Goal: Task Accomplishment & Management: Manage account settings

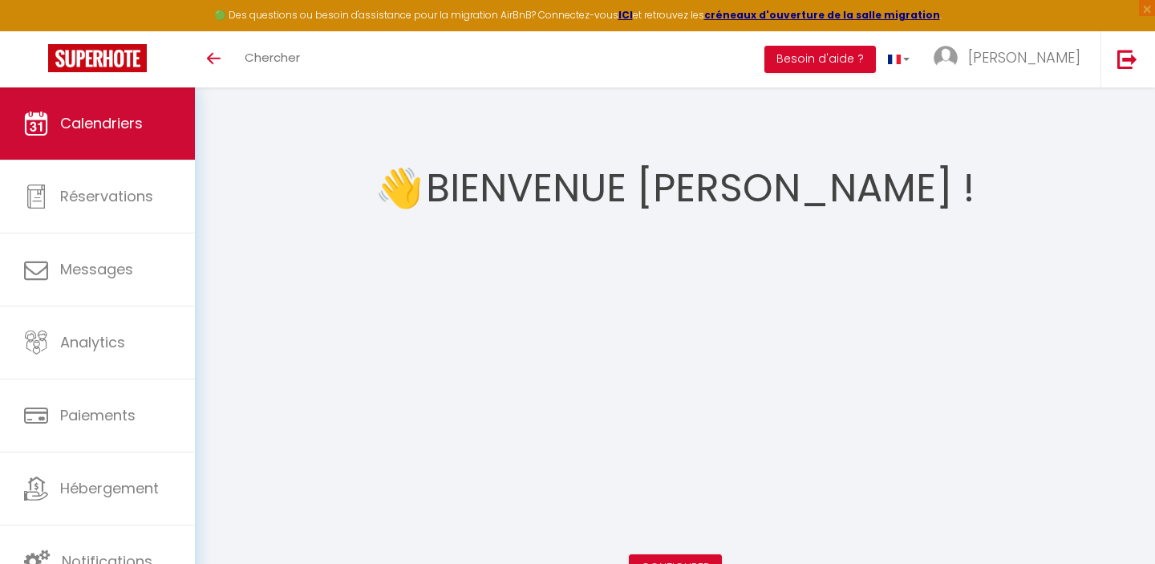
click at [122, 118] on span "Calendriers" at bounding box center [101, 123] width 83 height 20
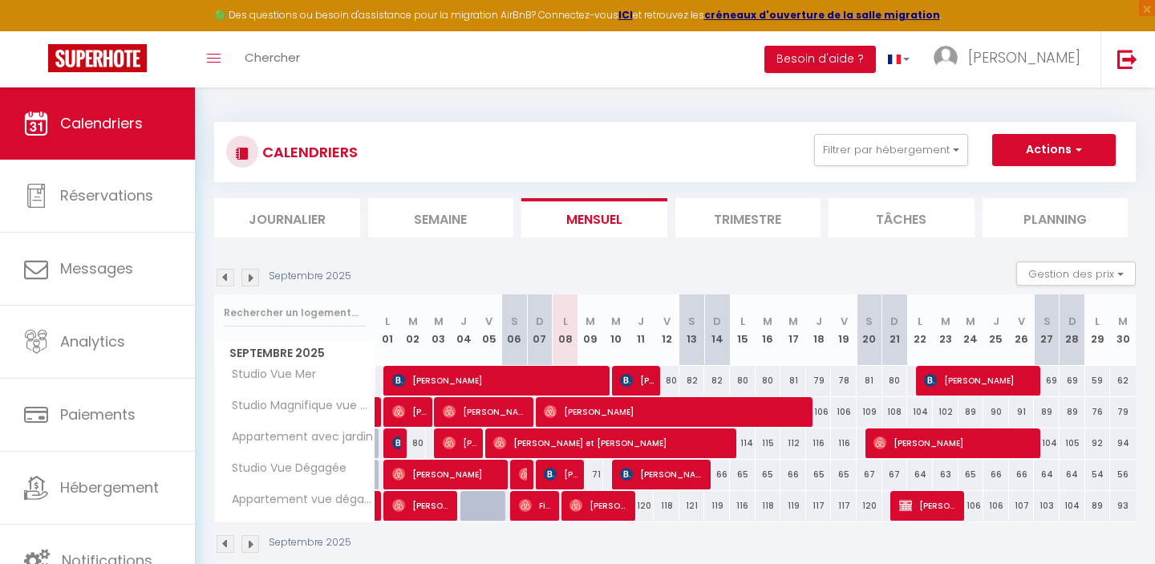
scroll to position [87, 0]
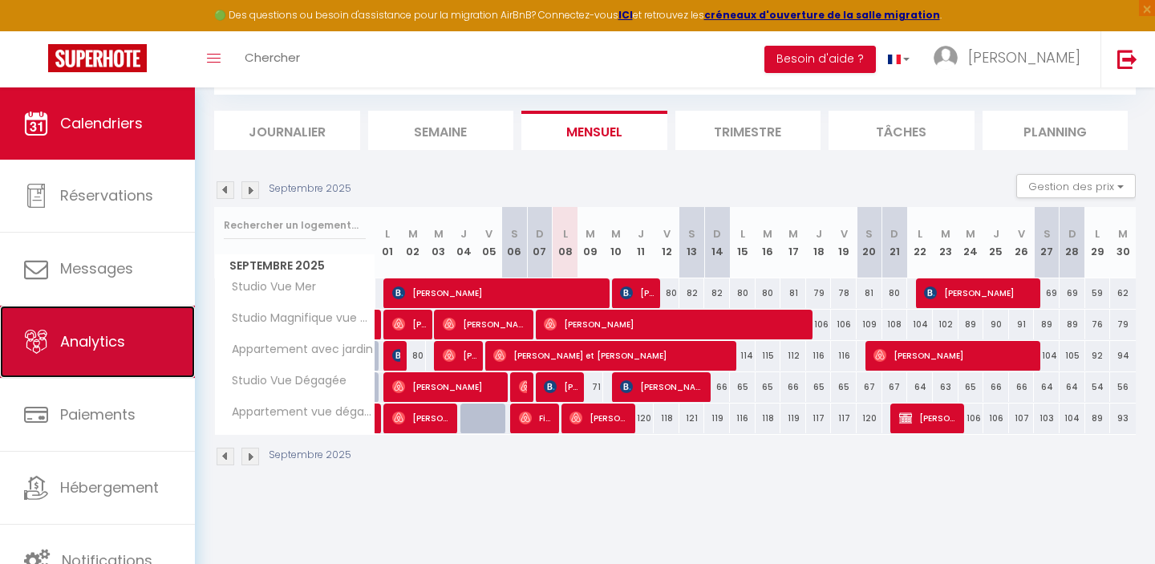
click at [133, 345] on link "Analytics" at bounding box center [97, 342] width 195 height 72
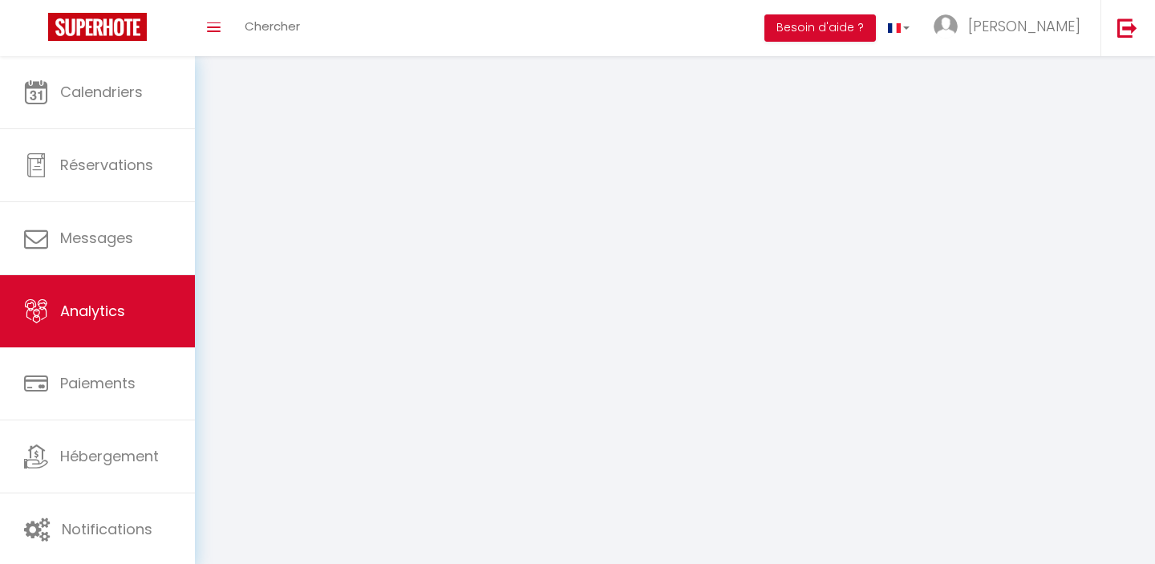
select select "2025"
select select "9"
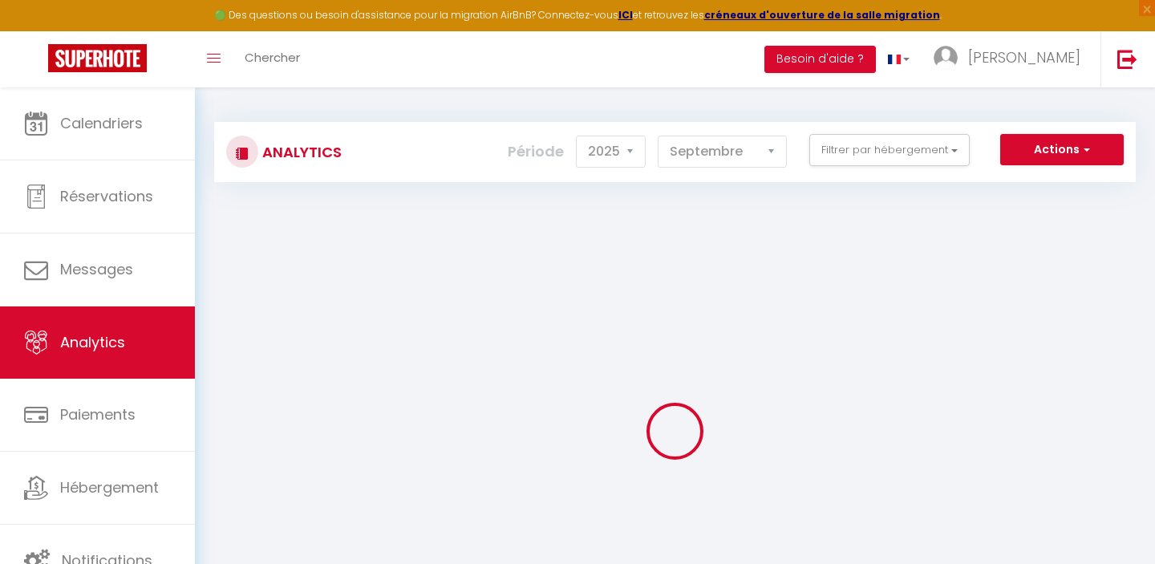
checkbox input "false"
checkbox Mer "false"
checkbox Dégagée "false"
checkbox dégagée "false"
checkbox Mer "false"
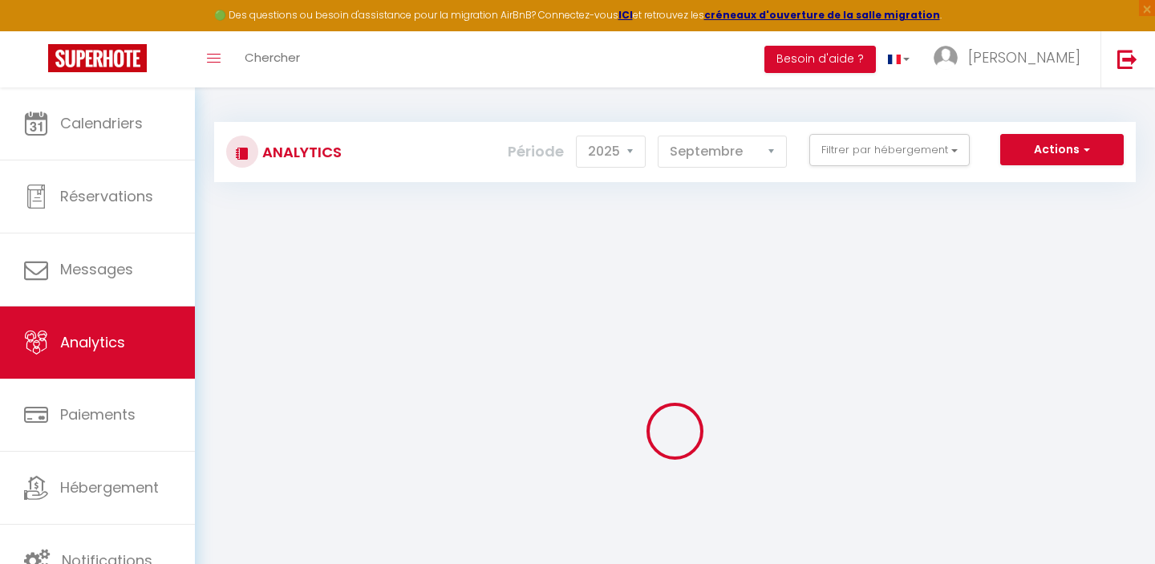
checkbox jardin "false"
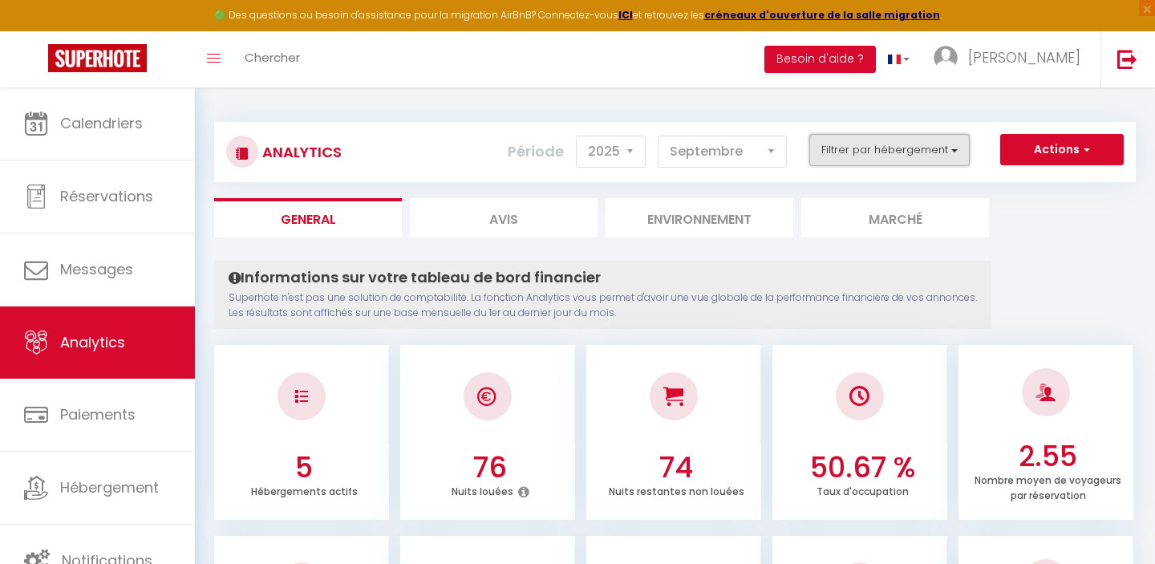
click at [878, 153] on button "Filtrer par hébergement" at bounding box center [889, 150] width 160 height 32
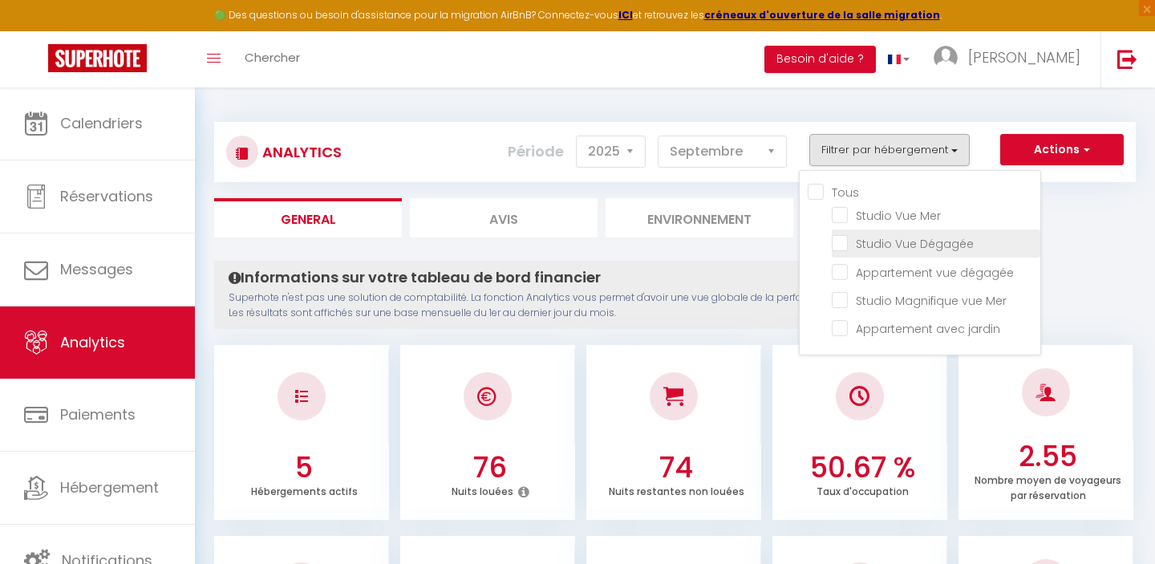
click at [849, 245] on Dégagée "checkbox" at bounding box center [936, 242] width 209 height 16
checkbox Dégagée "true"
checkbox Mer "false"
checkbox dégagée "false"
checkbox Mer "false"
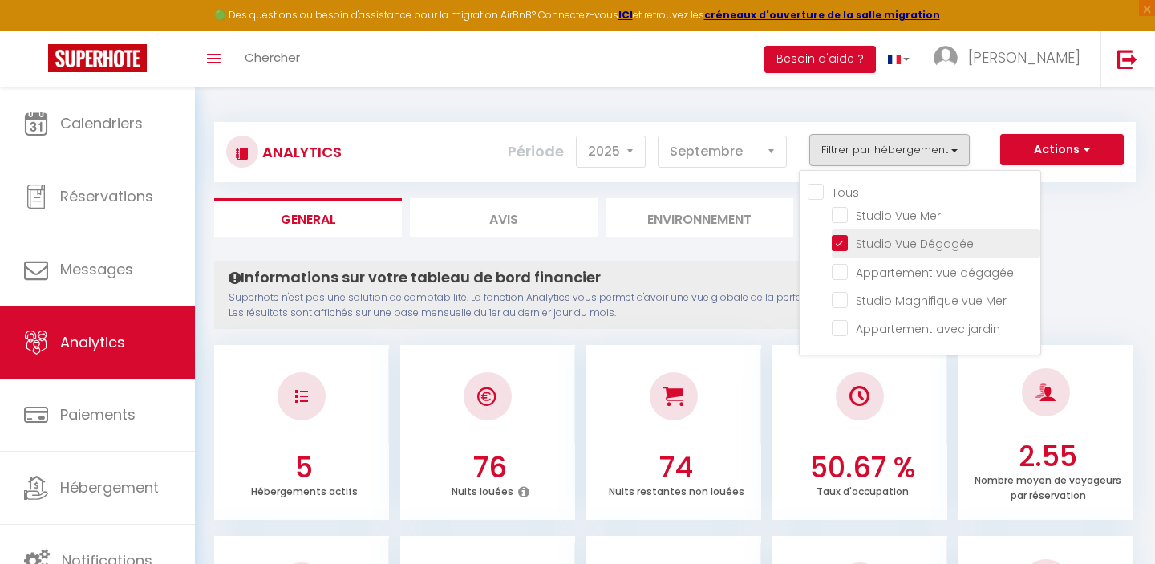
checkbox jardin "false"
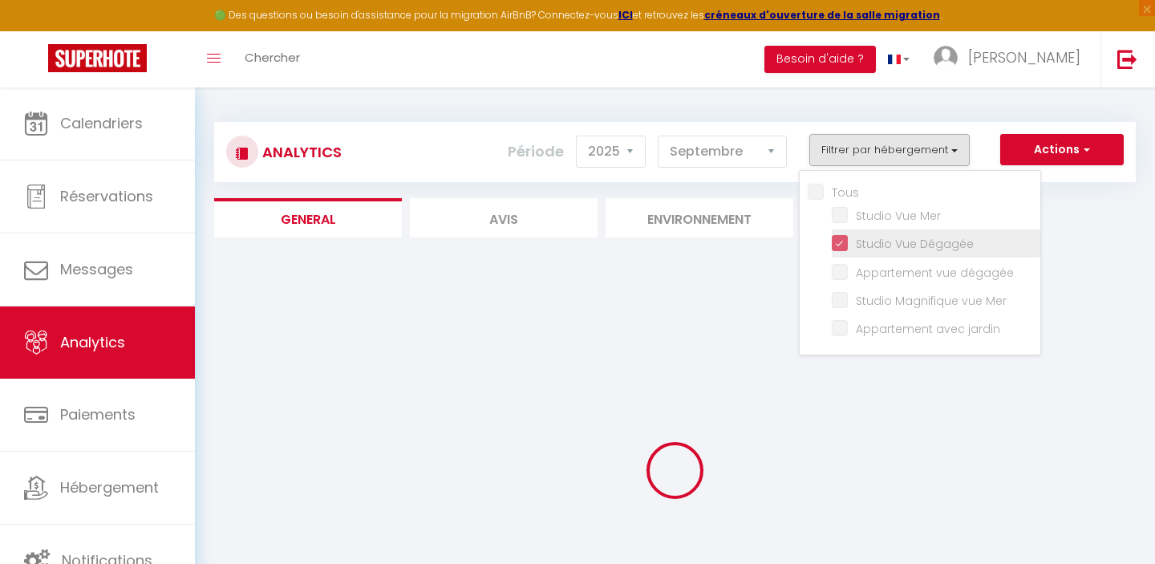
checkbox Mer "false"
checkbox dégagée "false"
checkbox Mer "false"
checkbox jardin "false"
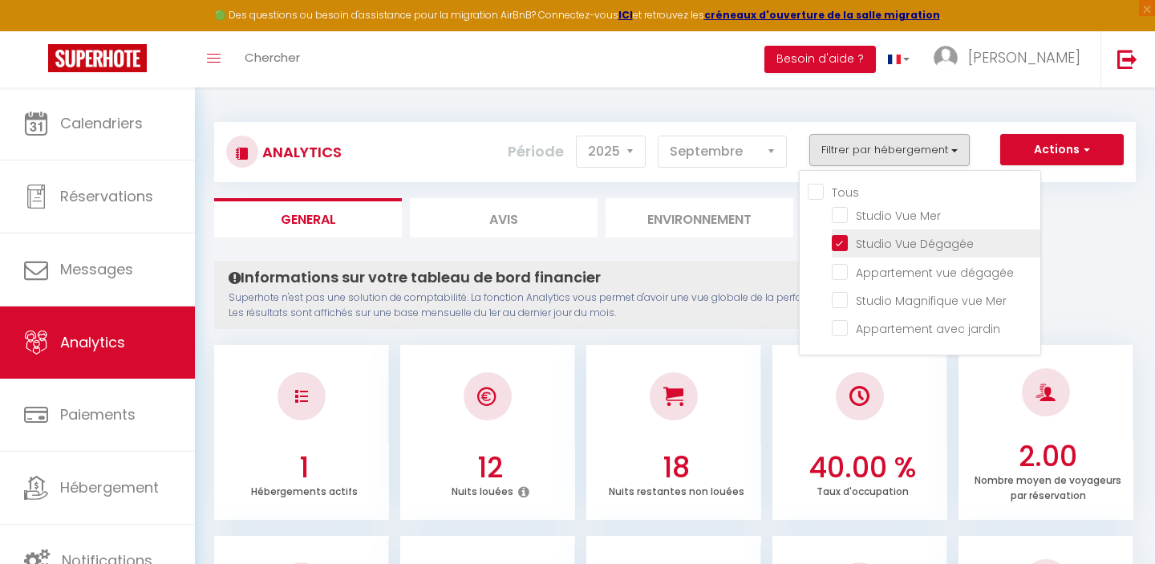
click at [843, 250] on li "Studio Vue Dégagée" at bounding box center [936, 243] width 209 height 28
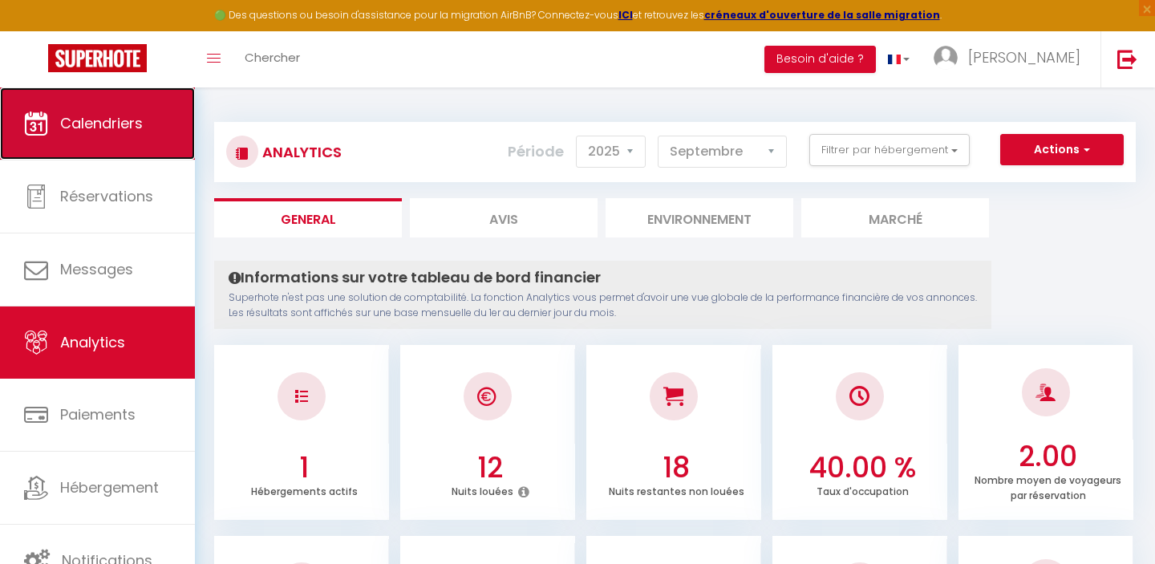
click at [105, 116] on span "Calendriers" at bounding box center [101, 123] width 83 height 20
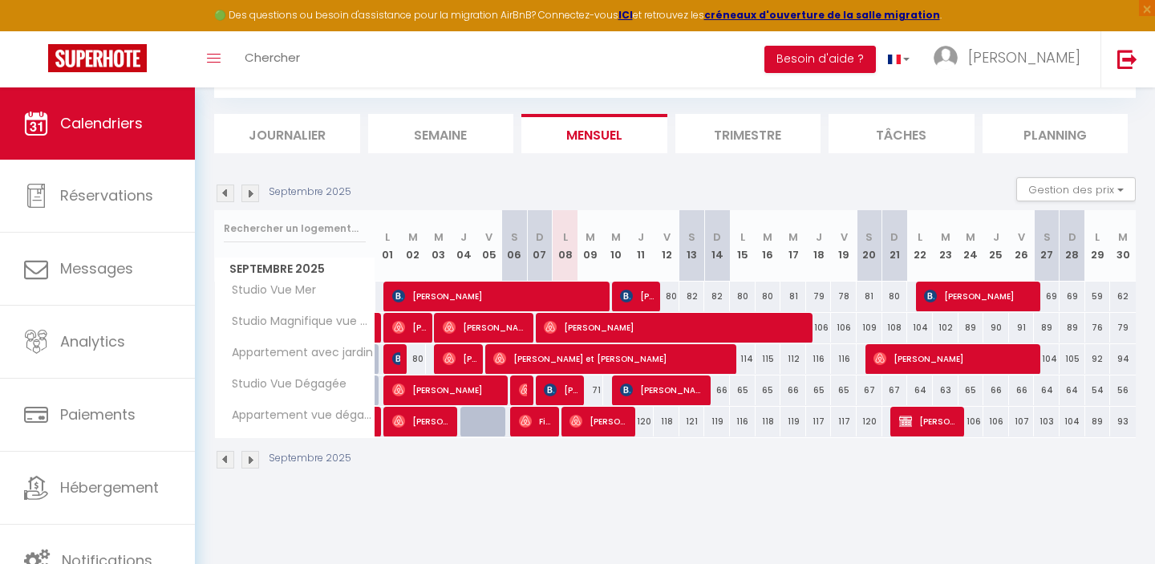
scroll to position [87, 0]
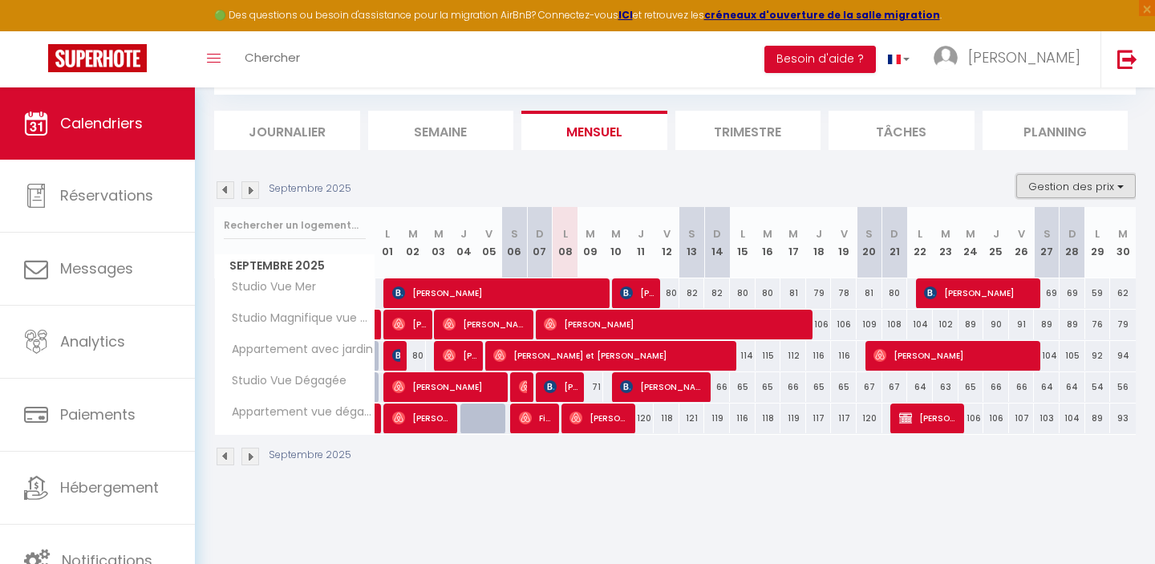
click at [1077, 179] on button "Gestion des prix" at bounding box center [1076, 186] width 120 height 24
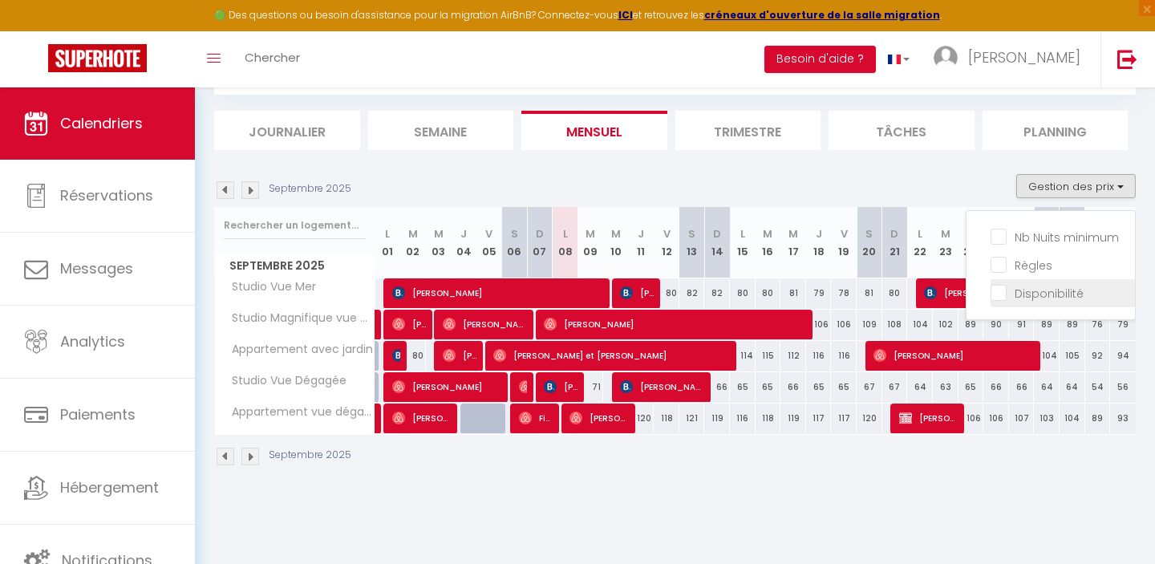
click at [999, 296] on input "Disponibilité" at bounding box center [1063, 292] width 144 height 16
checkbox input "true"
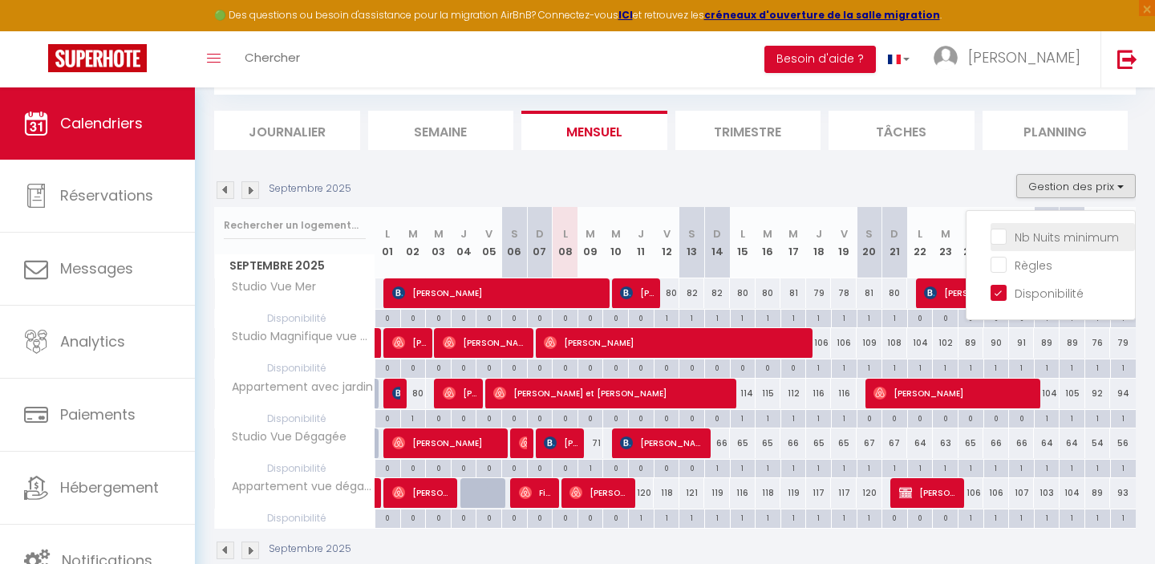
click at [1000, 234] on input "Nb Nuits minimum" at bounding box center [1063, 236] width 144 height 16
checkbox input "true"
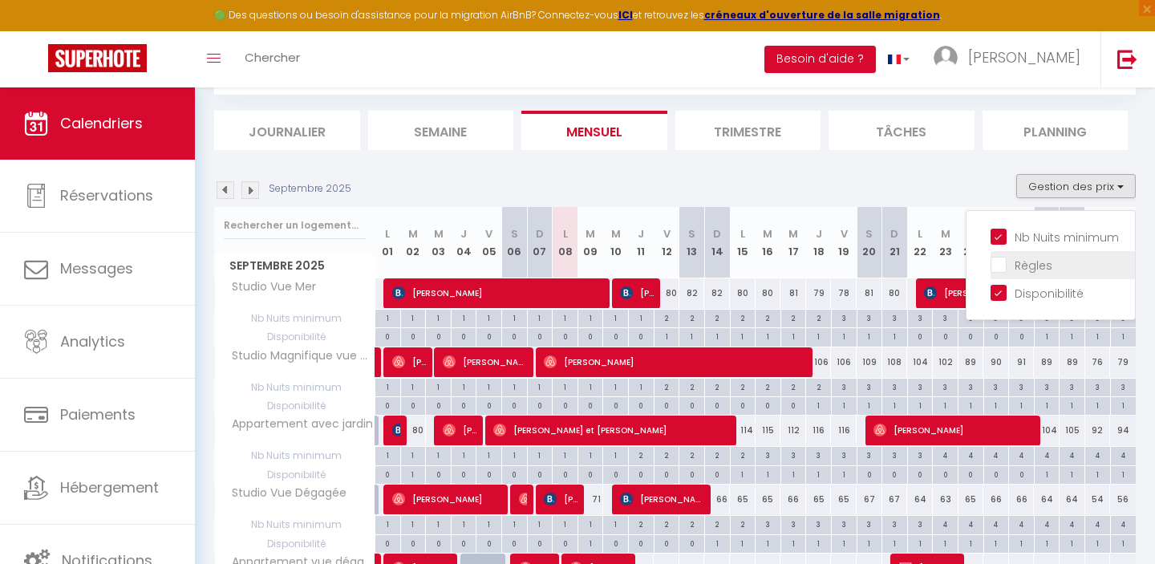
click at [1004, 263] on input "Règles" at bounding box center [1063, 264] width 144 height 16
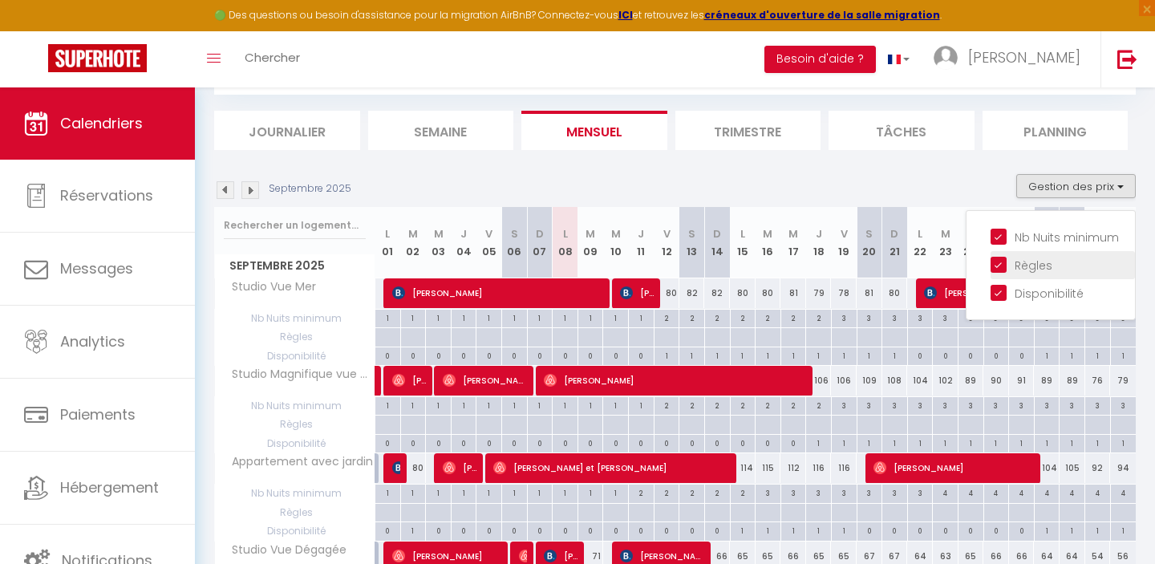
click at [1003, 258] on input "Règles" at bounding box center [1063, 264] width 144 height 16
checkbox input "false"
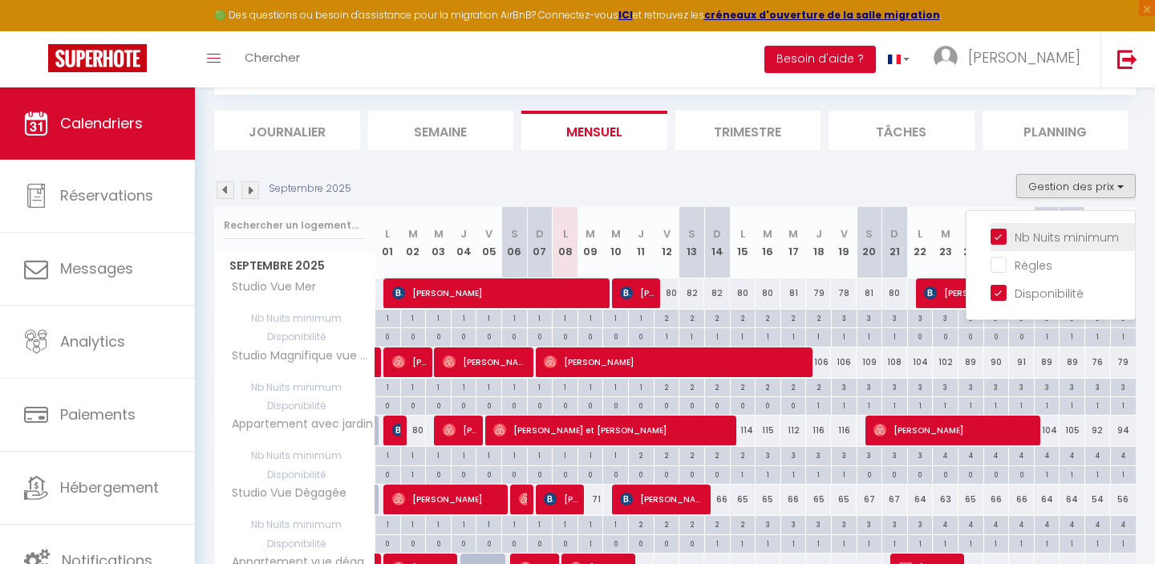
click at [1007, 244] on label "Nb Nuits minimum" at bounding box center [1063, 238] width 112 height 18
click at [1002, 244] on input "Nb Nuits minimum" at bounding box center [1063, 236] width 144 height 16
checkbox input "false"
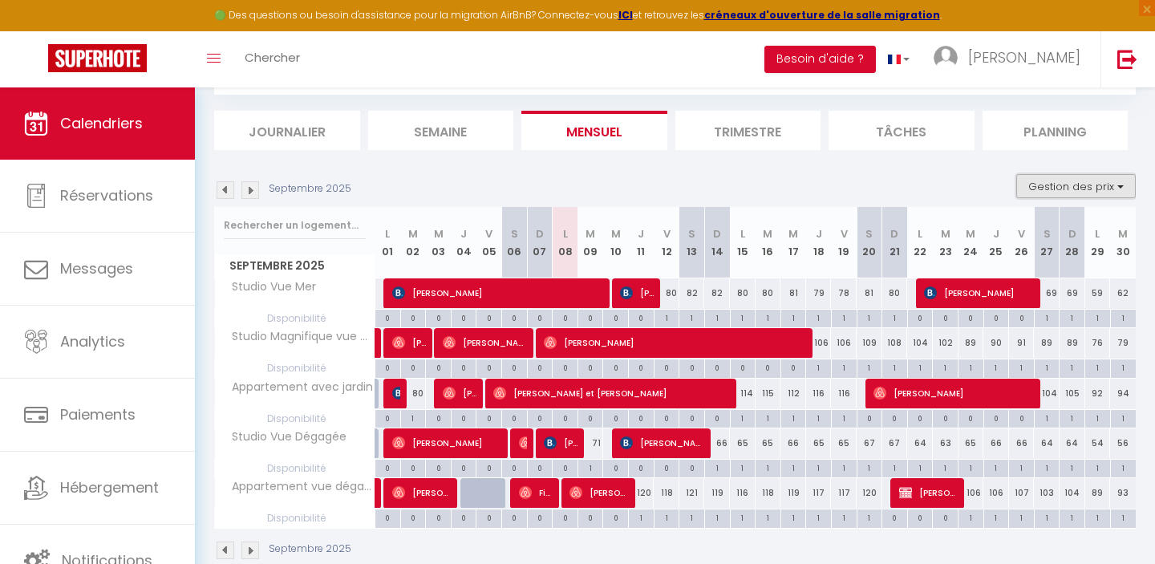
click at [1044, 189] on button "Gestion des prix" at bounding box center [1076, 186] width 120 height 24
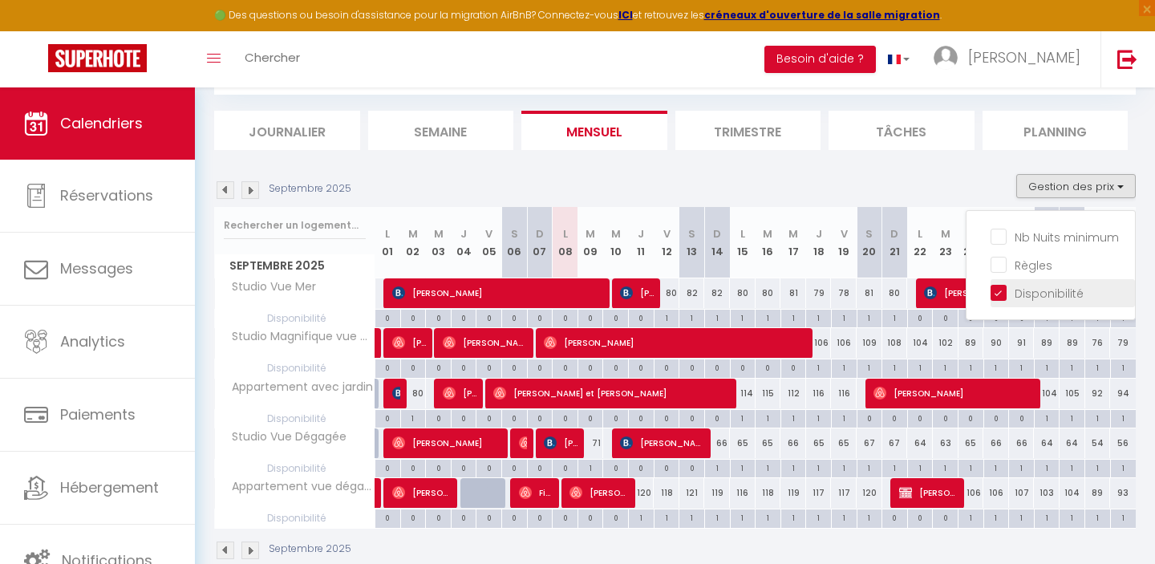
click at [1000, 290] on input "Disponibilité" at bounding box center [1063, 292] width 144 height 16
checkbox input "false"
